Goal: Find specific page/section: Find specific page/section

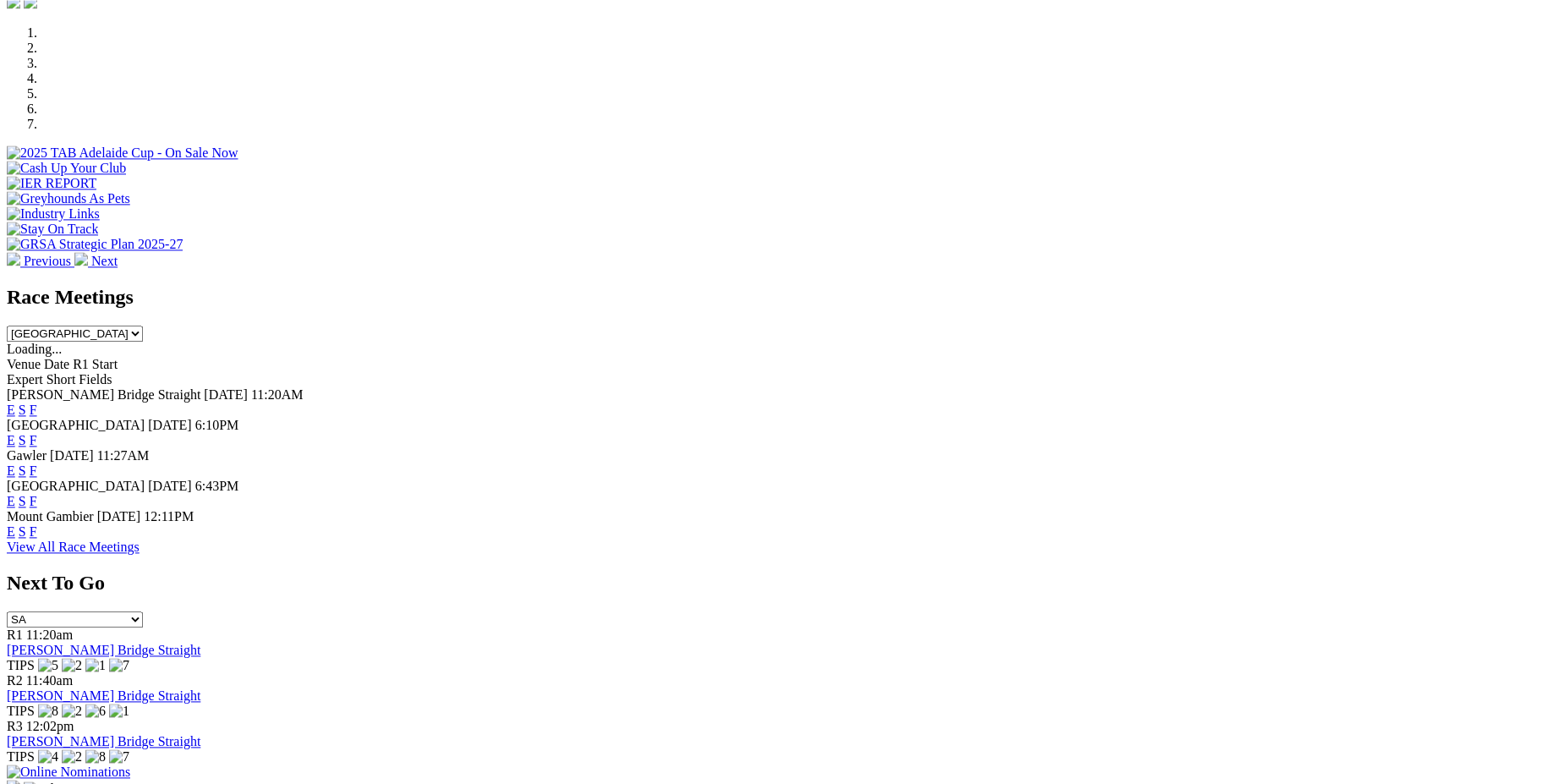
scroll to position [590, 0]
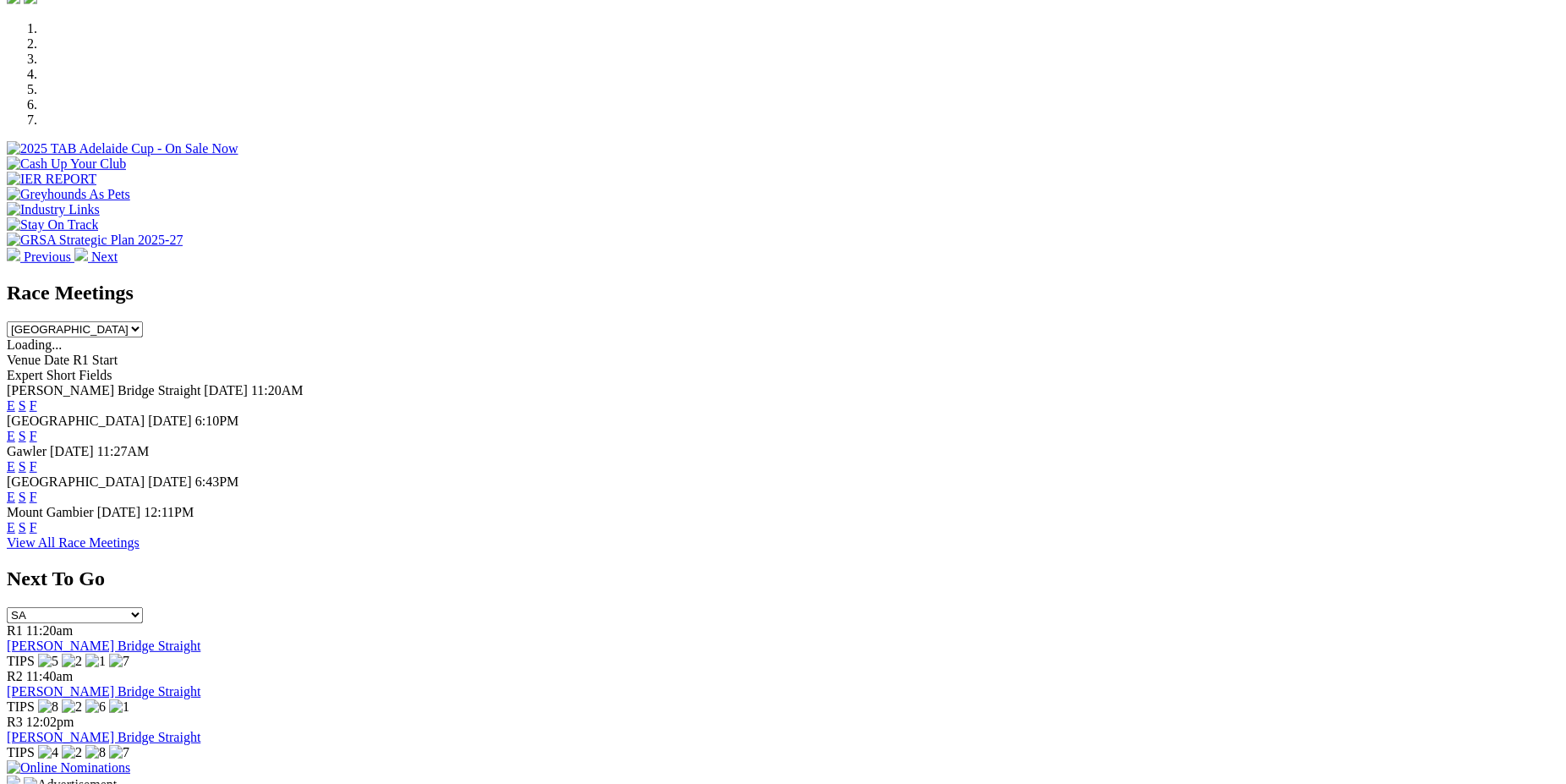
click at [130, 760] on img at bounding box center [68, 768] width 124 height 15
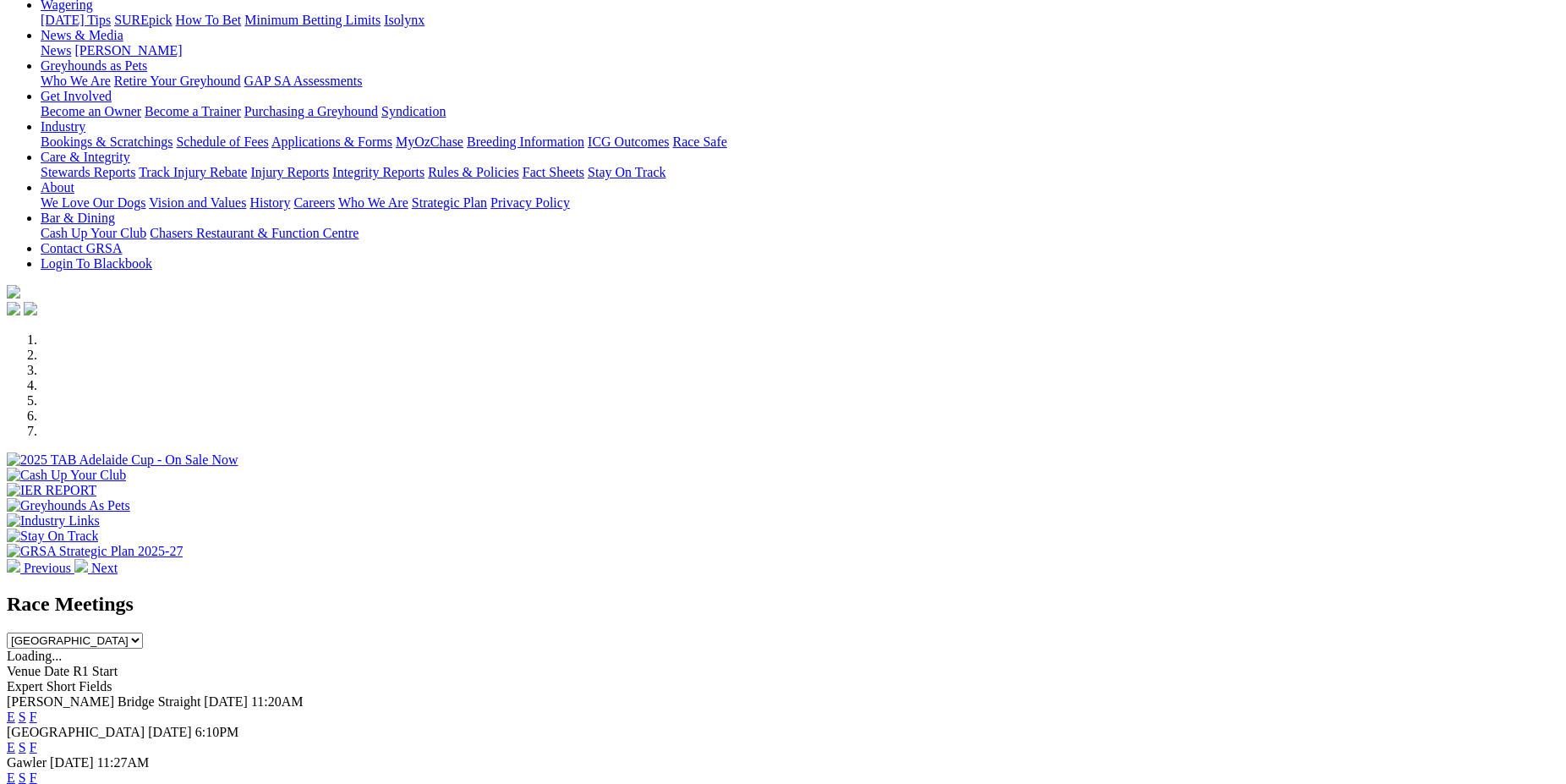
scroll to position [316, 0]
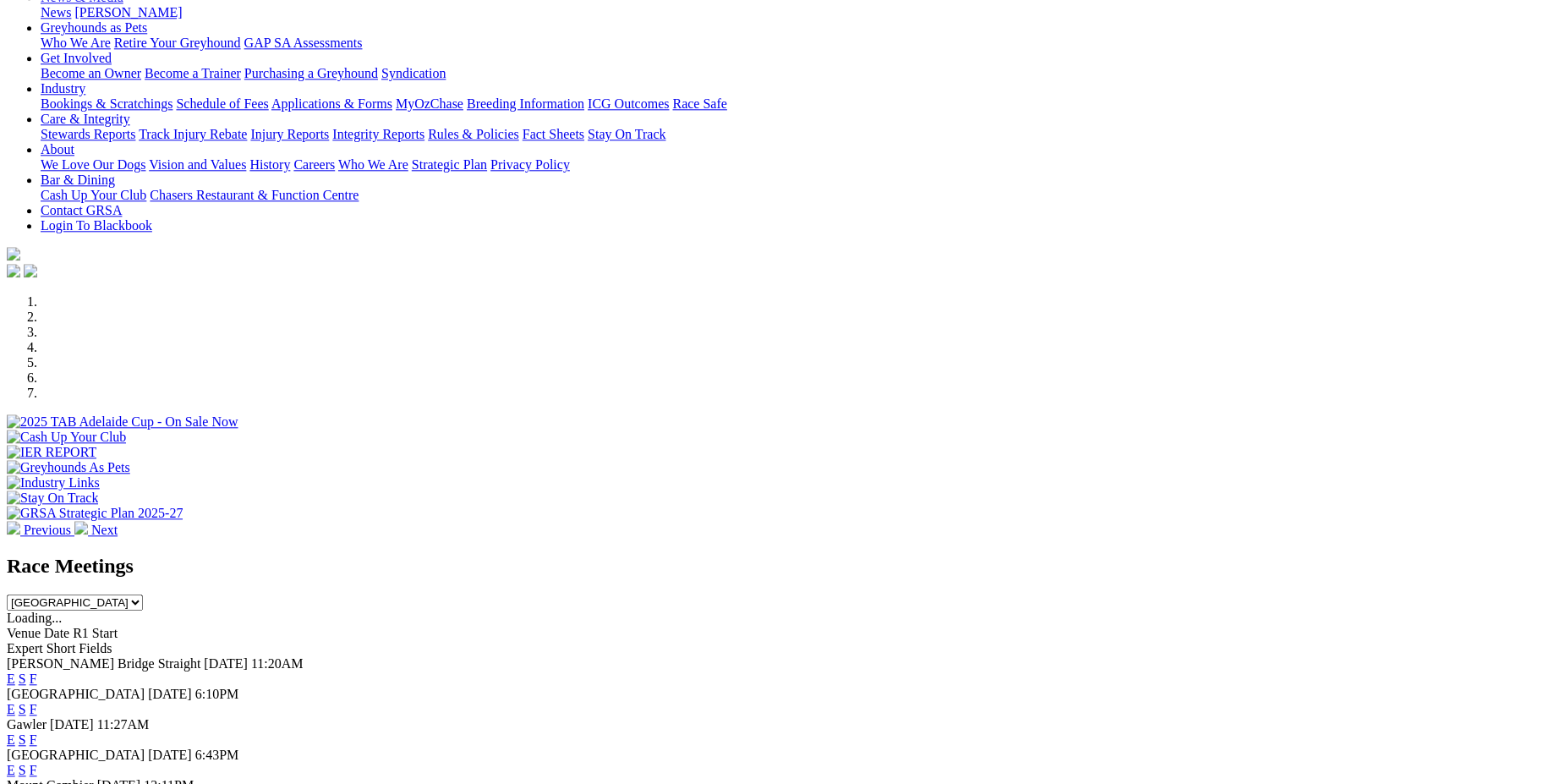
click at [37, 701] on link "F" at bounding box center [34, 709] width 7 height 15
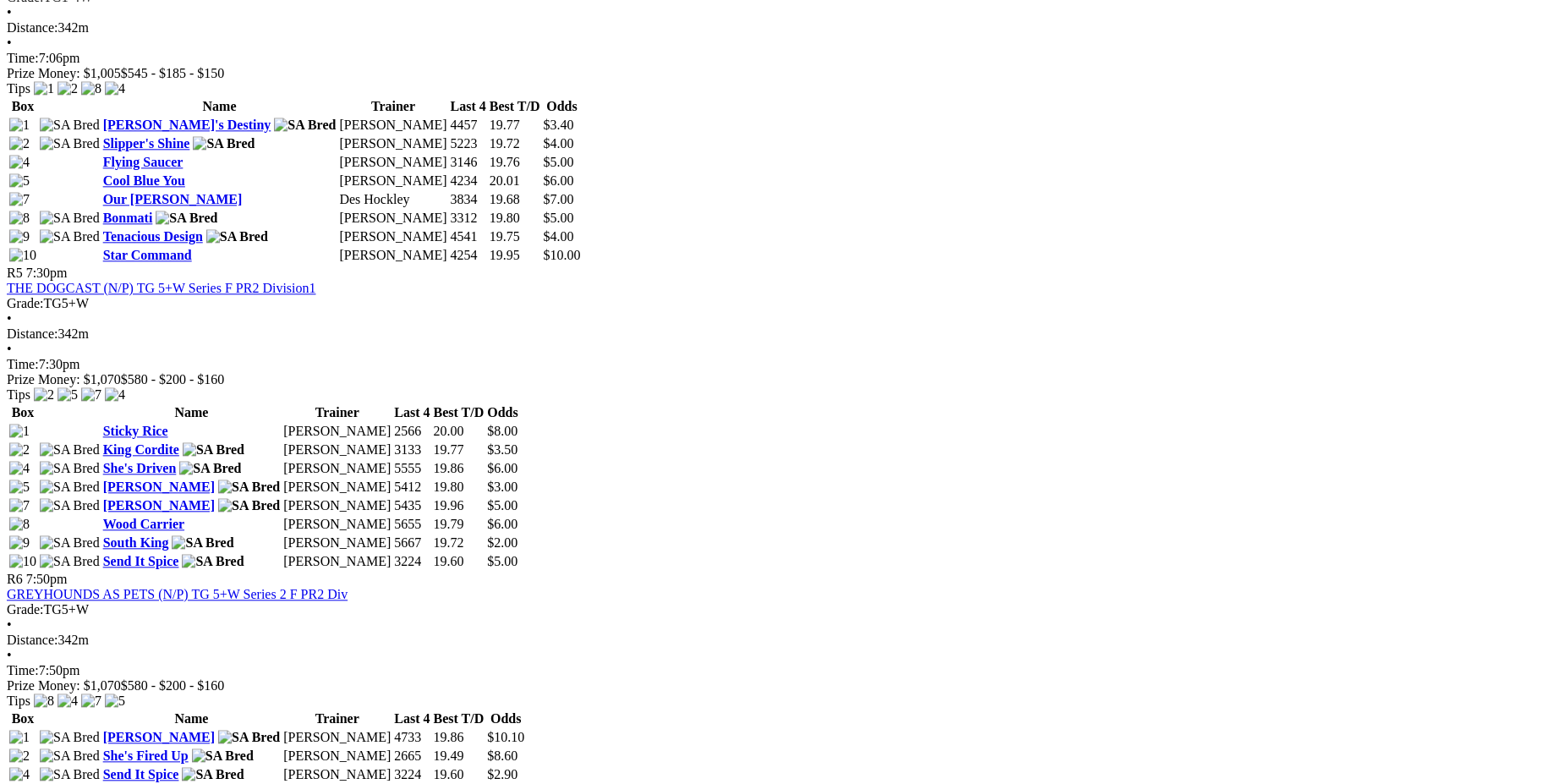
scroll to position [1920, 0]
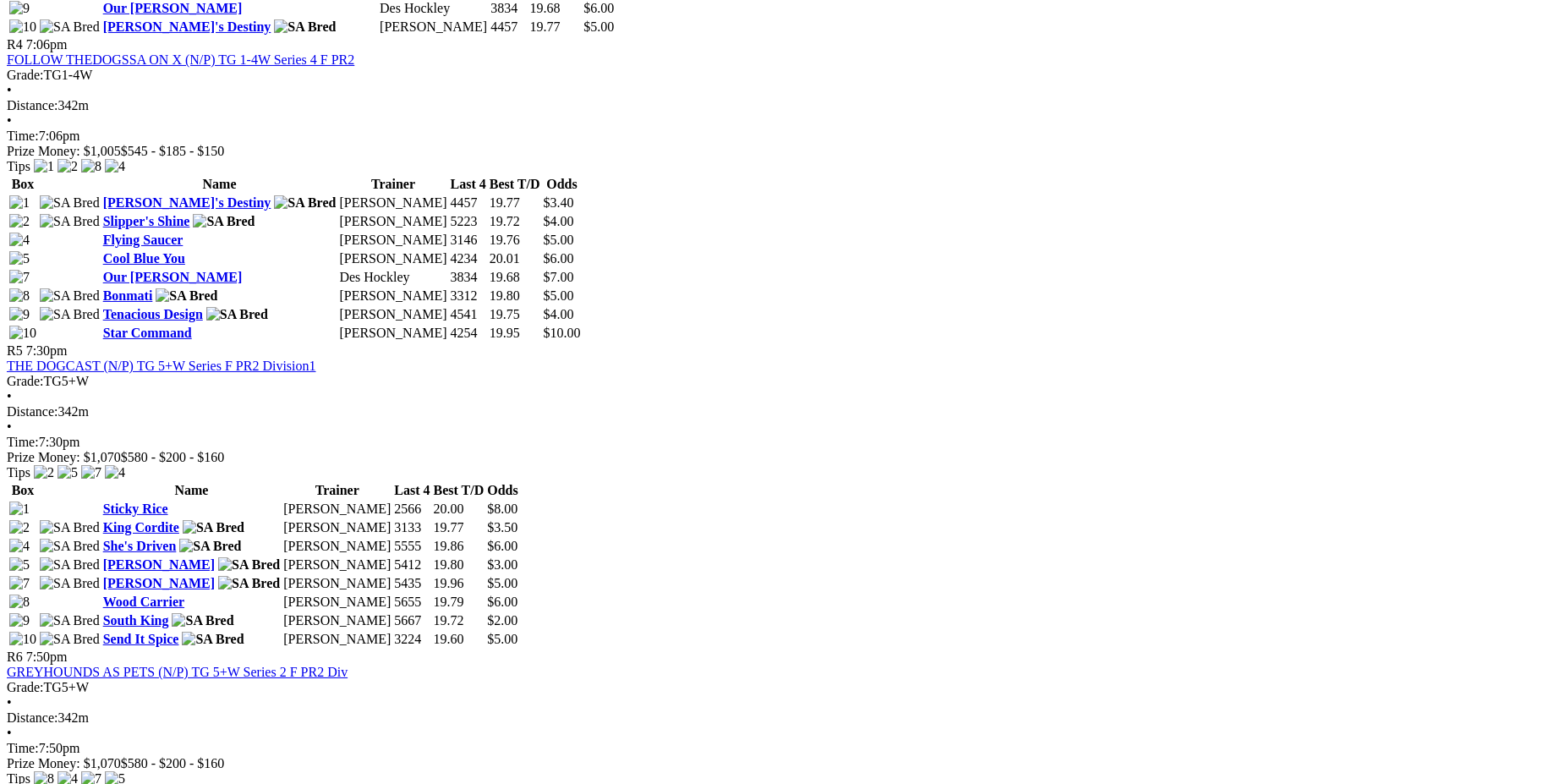
scroll to position [1963, 0]
